Goal: Transaction & Acquisition: Purchase product/service

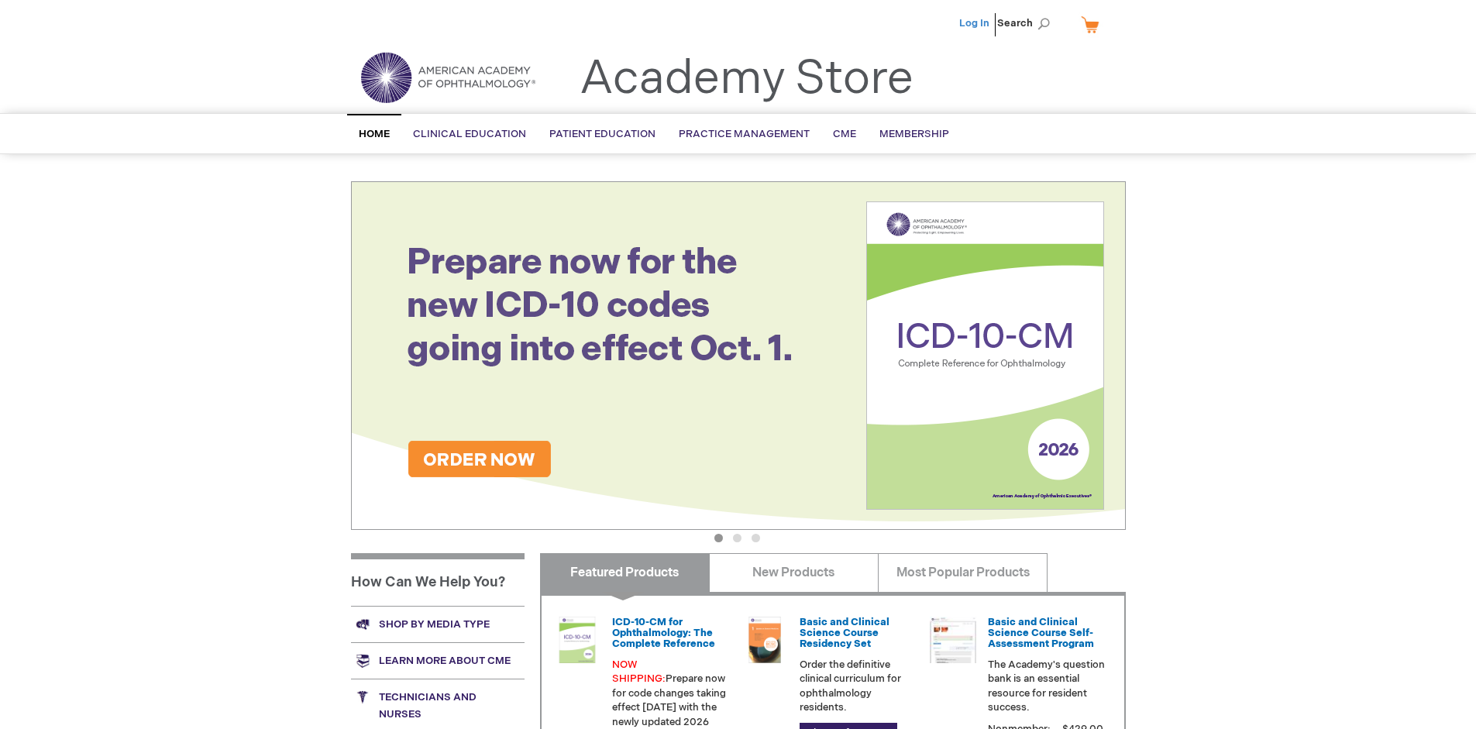
click at [976, 23] on link "Log In" at bounding box center [974, 23] width 30 height 12
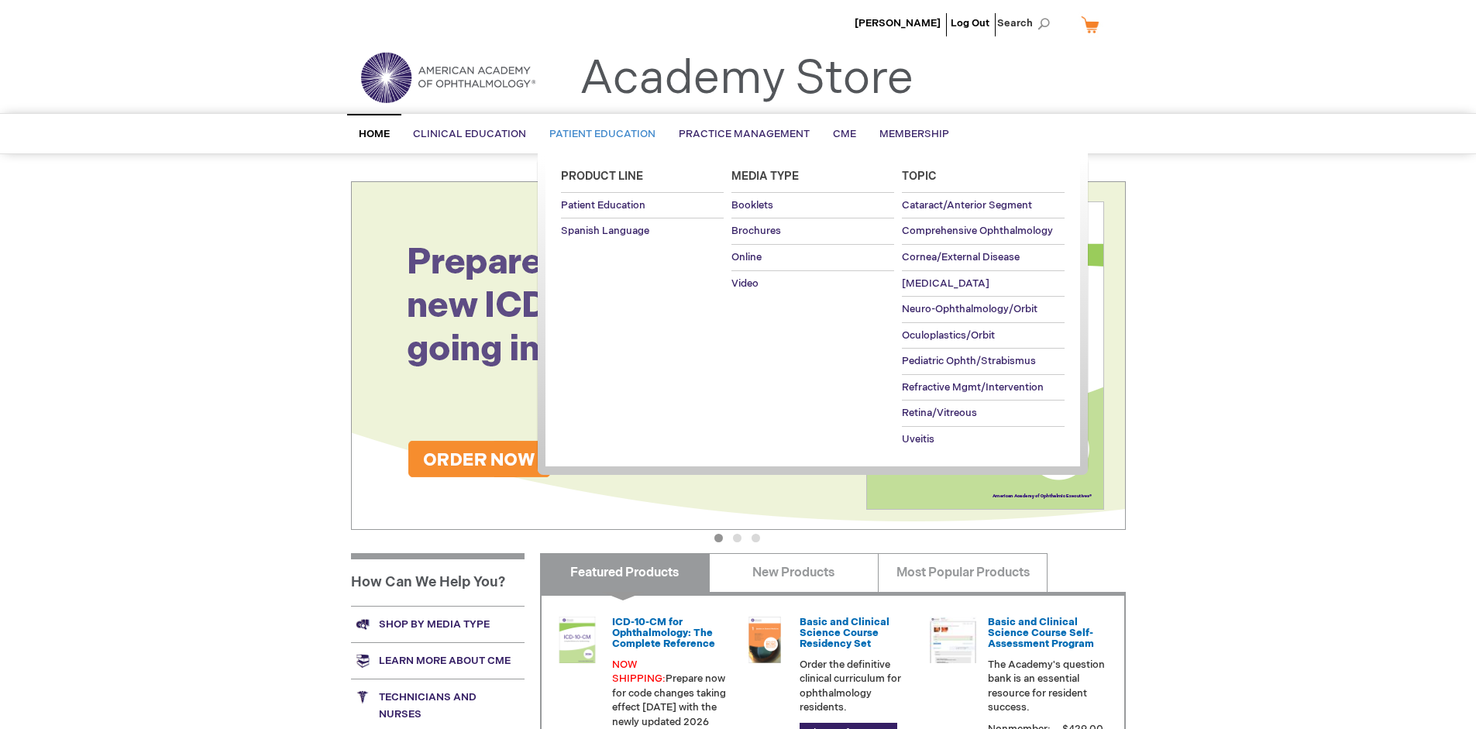
click at [598, 134] on span "Patient Education" at bounding box center [602, 134] width 106 height 12
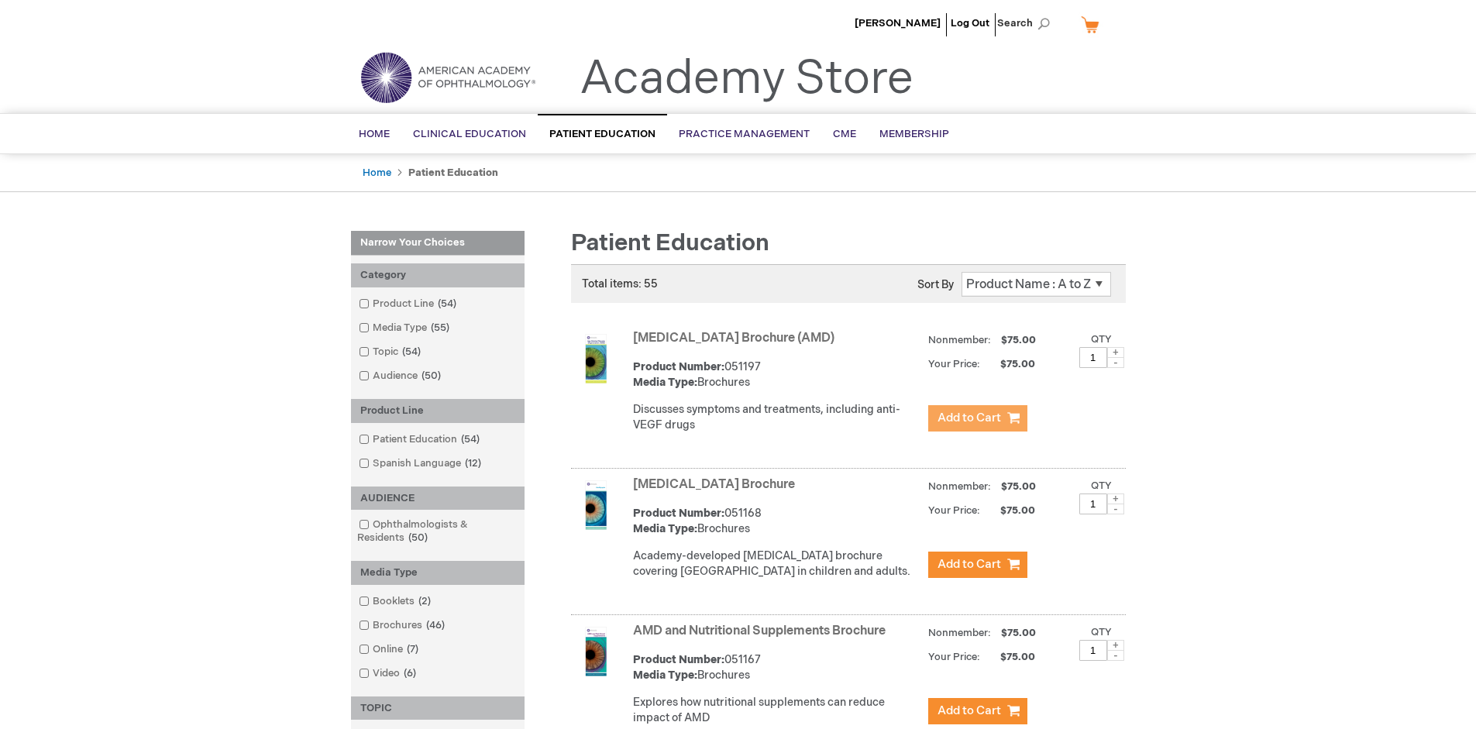
click at [977, 418] on span "Add to Cart" at bounding box center [970, 418] width 64 height 15
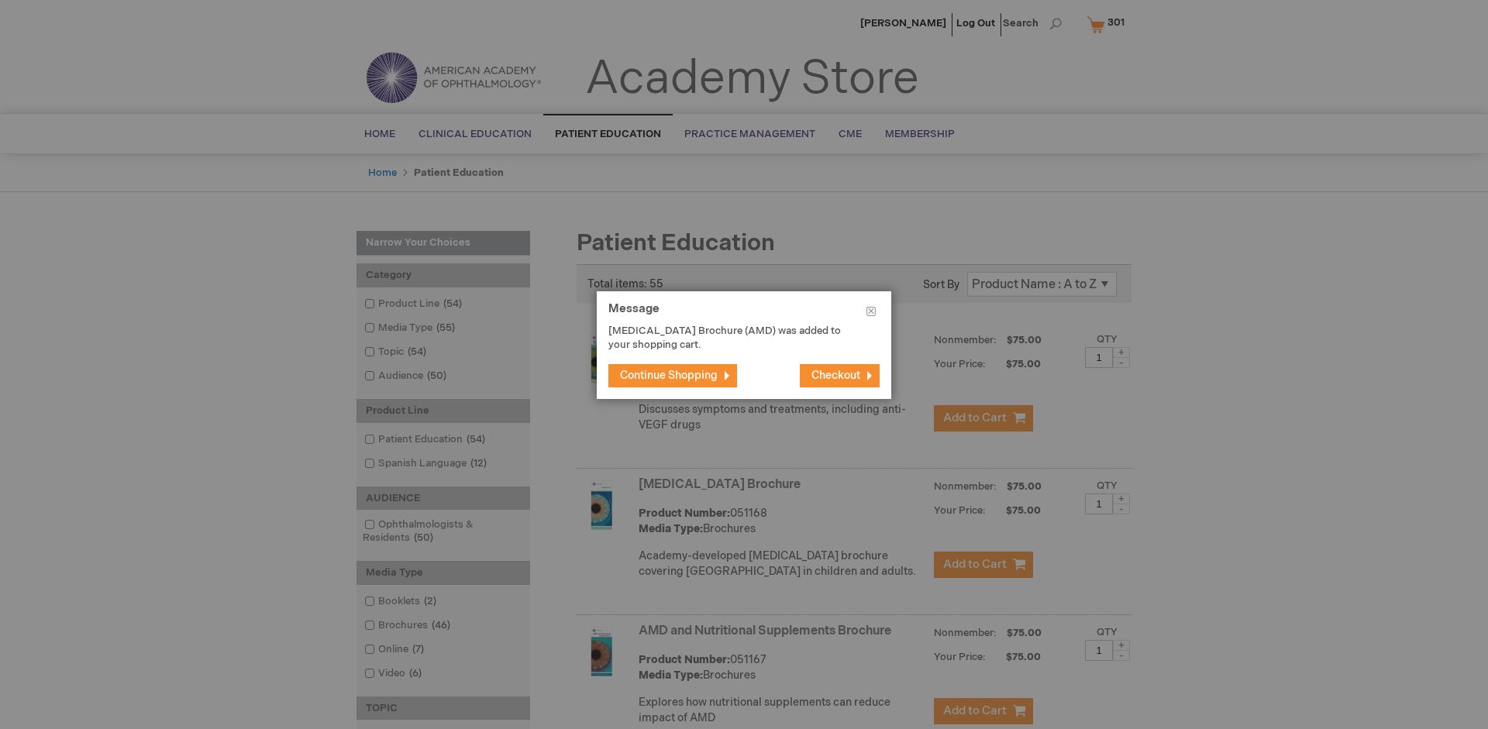
click at [669, 375] on span "Continue Shopping" at bounding box center [669, 375] width 98 height 13
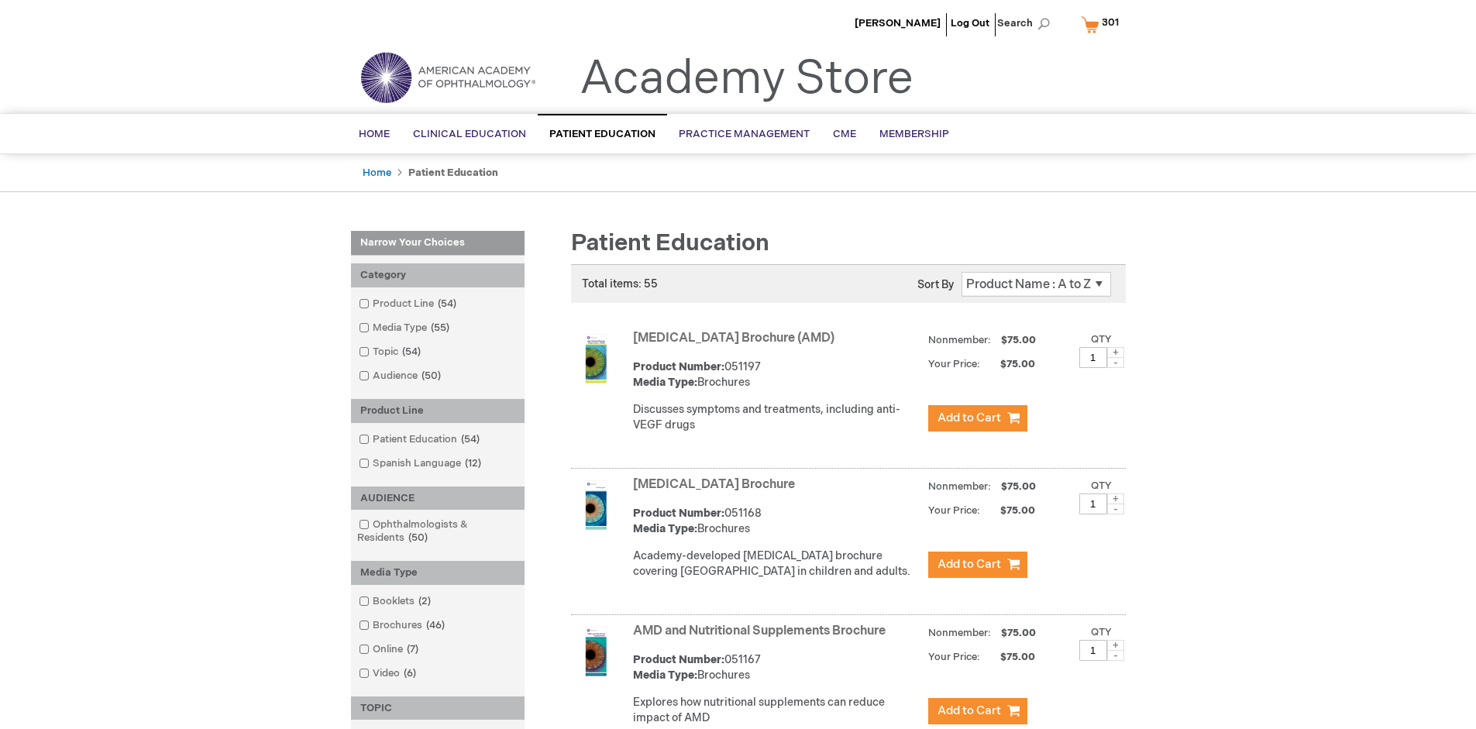
click at [762, 638] on link "AMD and Nutritional Supplements Brochure" at bounding box center [759, 631] width 253 height 15
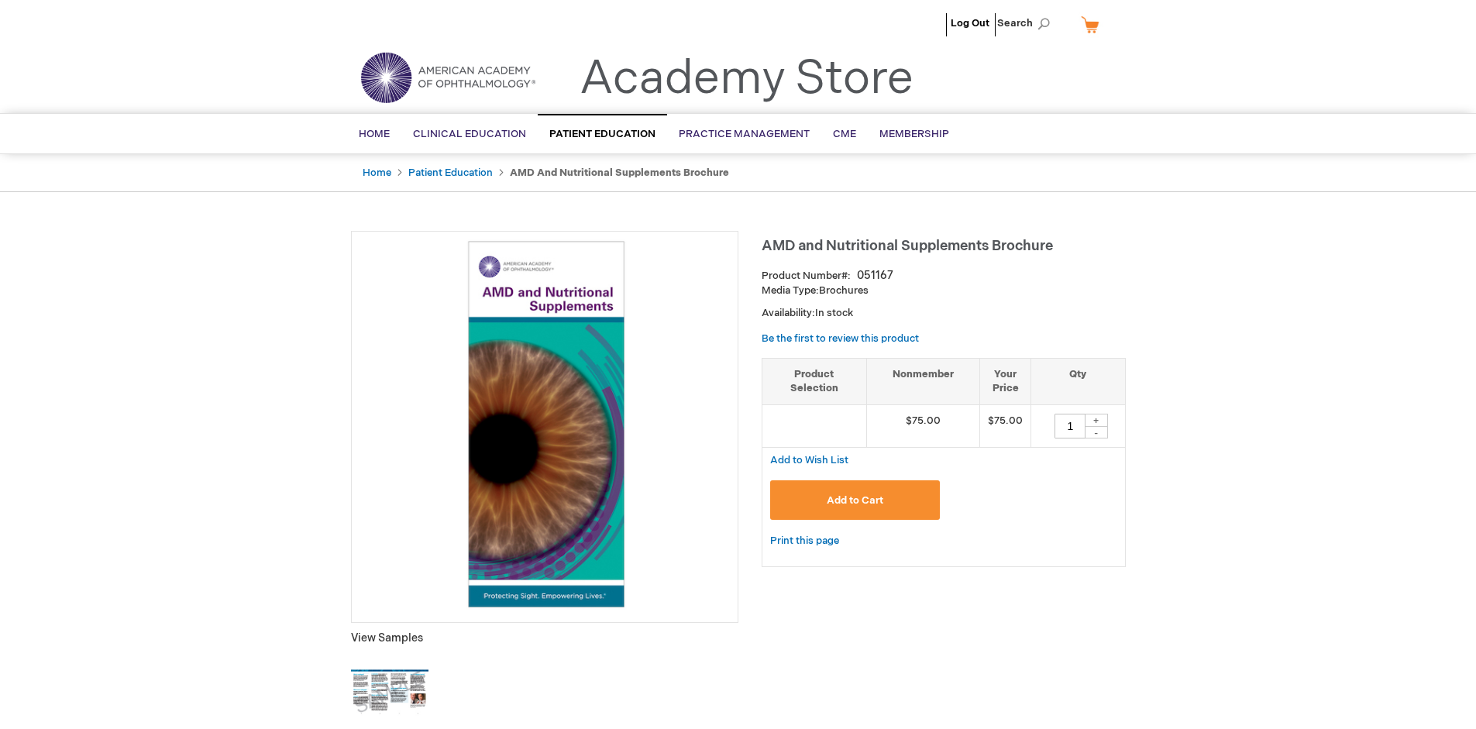
type input "1"
click at [855, 500] on span "Add to Cart" at bounding box center [855, 500] width 57 height 12
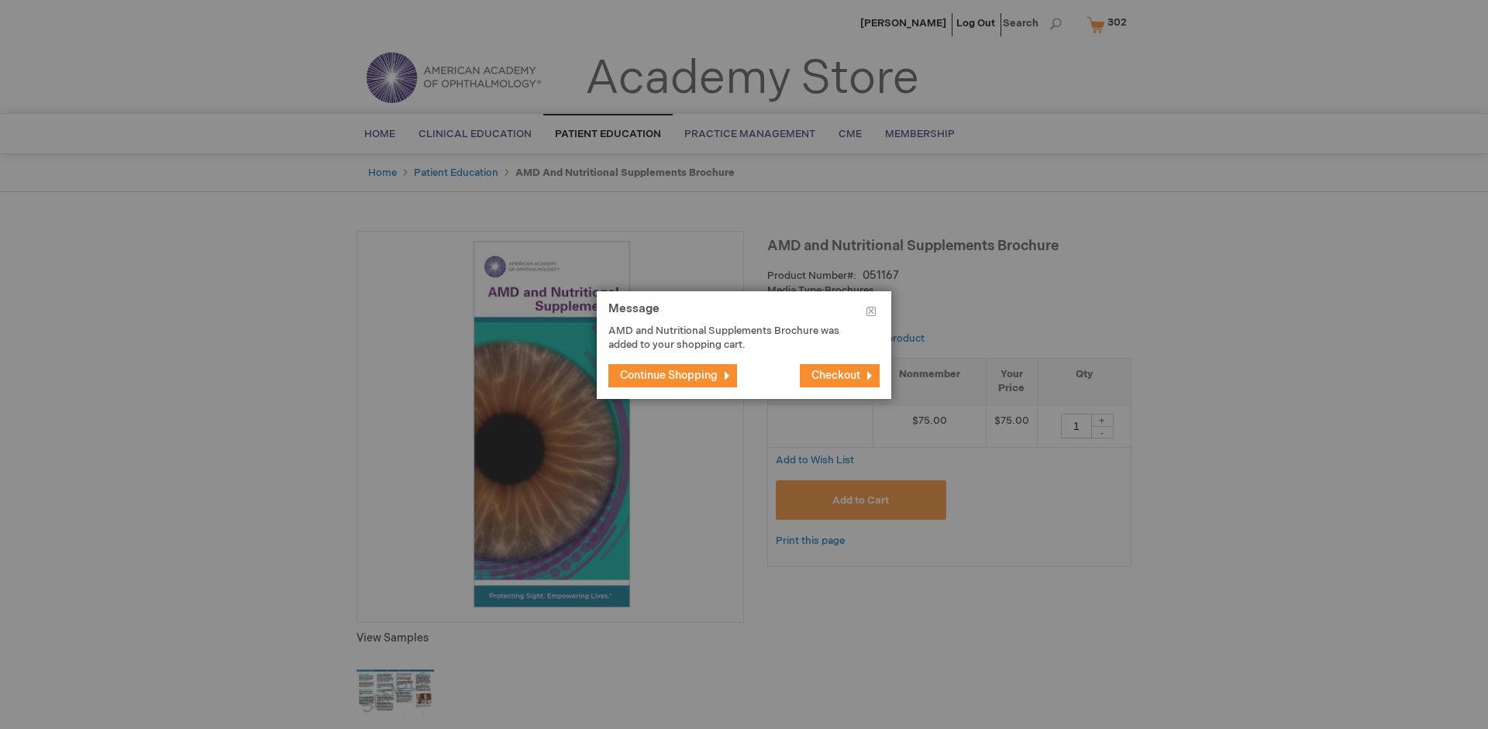
click at [669, 375] on span "Continue Shopping" at bounding box center [669, 375] width 98 height 13
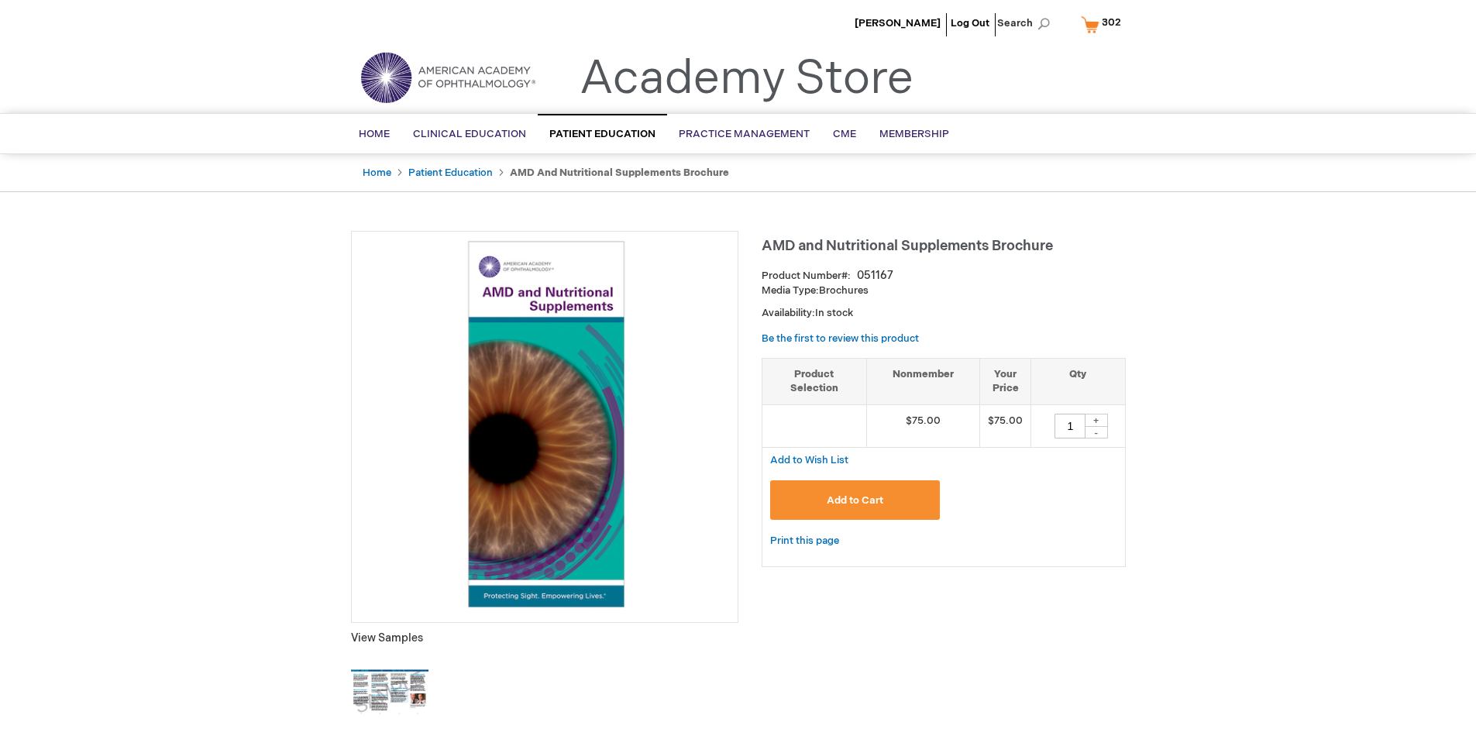
click at [1103, 24] on span "302" at bounding box center [1111, 22] width 19 height 12
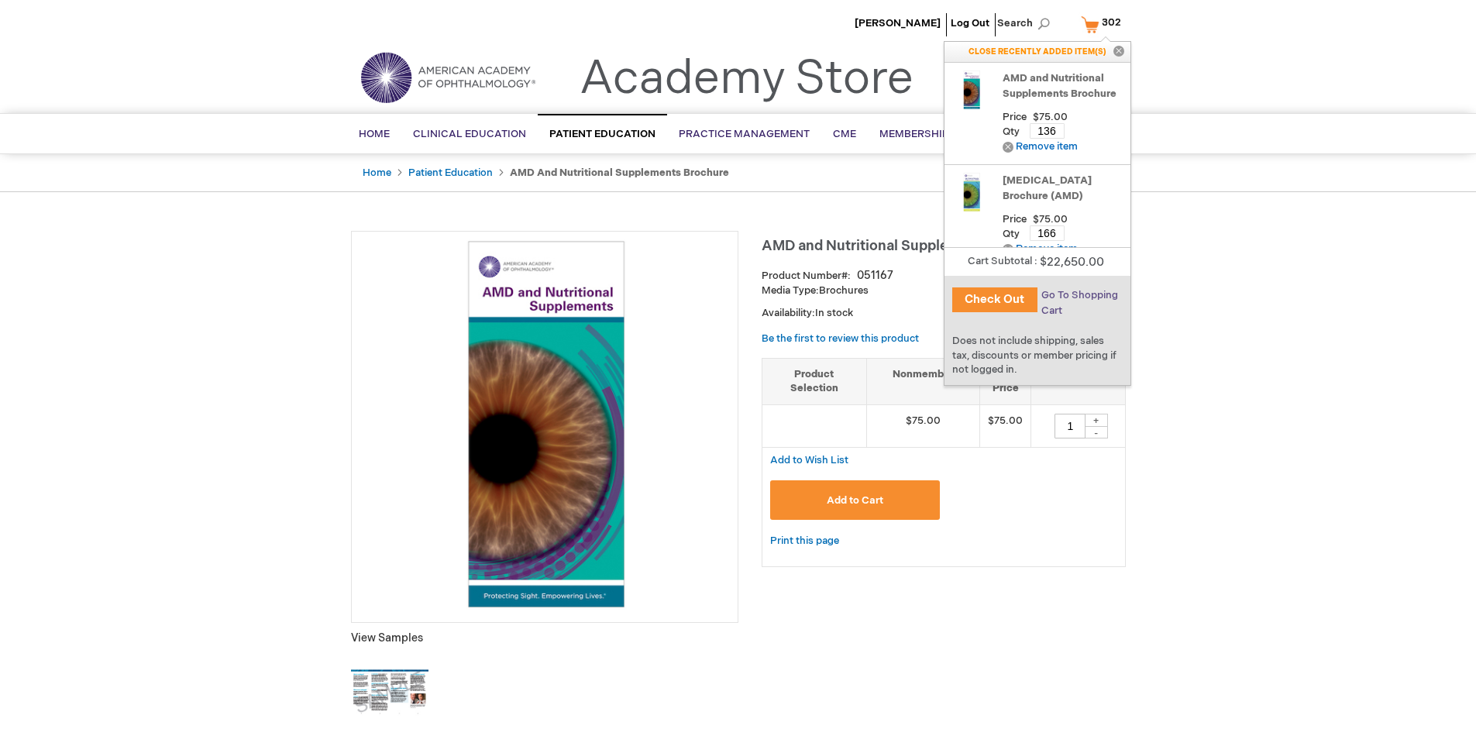
click at [1078, 295] on span "Go To Shopping Cart" at bounding box center [1079, 303] width 77 height 28
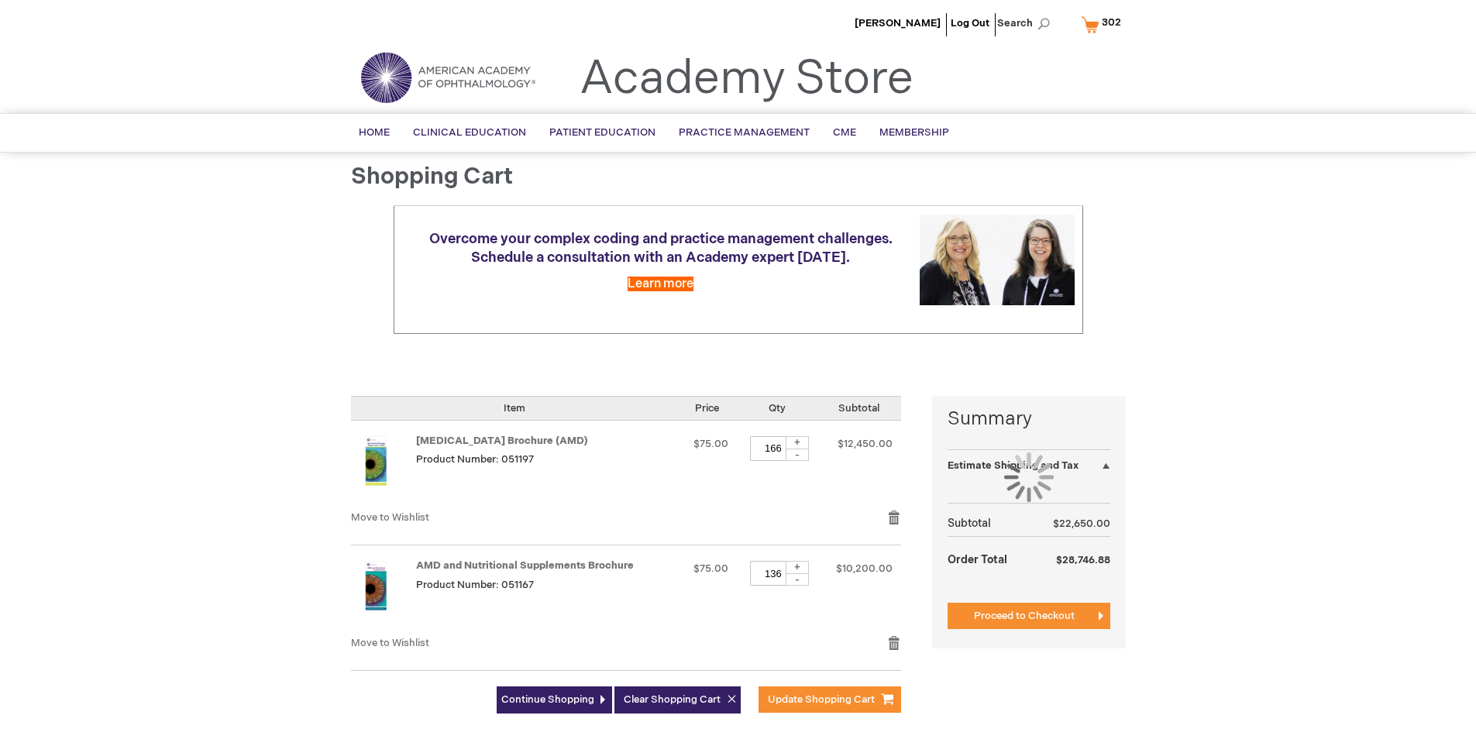
select select "US"
select select "41"
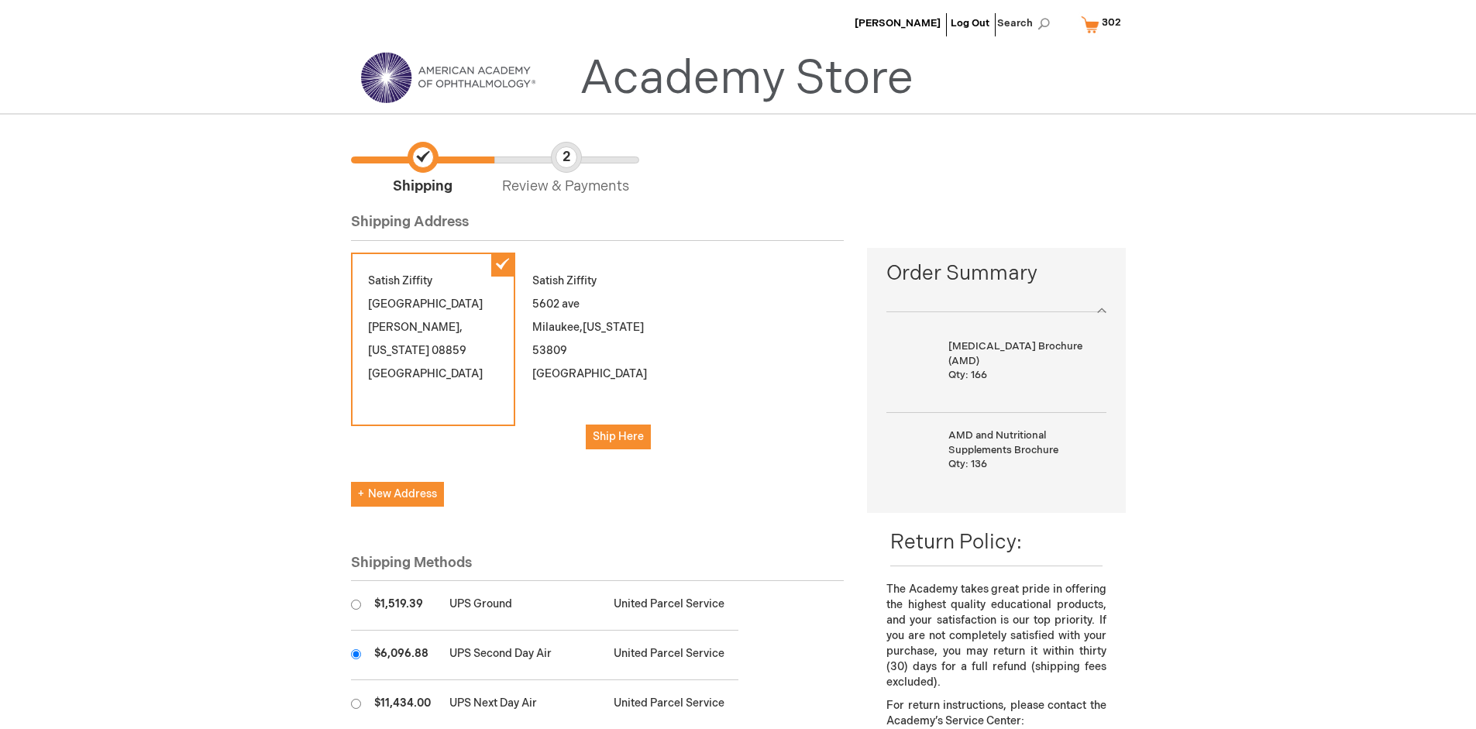
click at [356, 654] on input "radio" at bounding box center [356, 654] width 10 height 10
